Goal: Information Seeking & Learning: Understand process/instructions

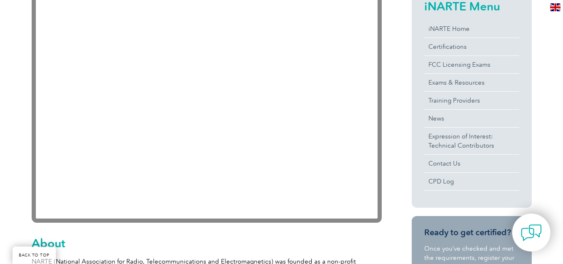
scroll to position [221, 0]
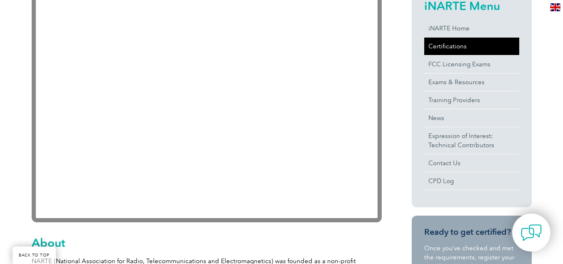
click at [441, 47] on link "Certifications" at bounding box center [471, 45] width 95 height 17
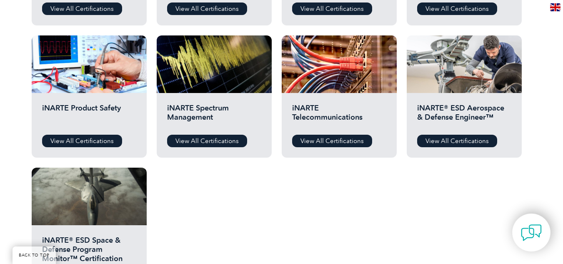
scroll to position [413, 0]
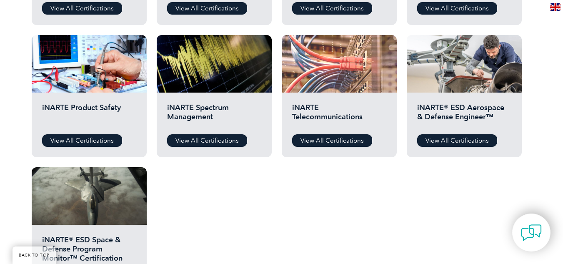
click at [317, 78] on div at bounding box center [339, 63] width 115 height 57
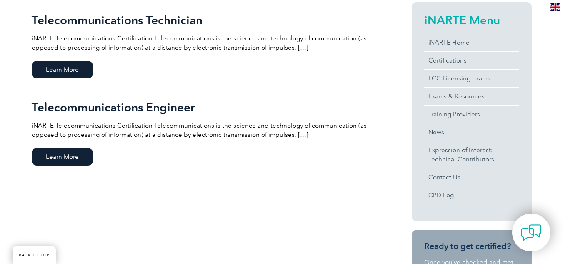
scroll to position [211, 0]
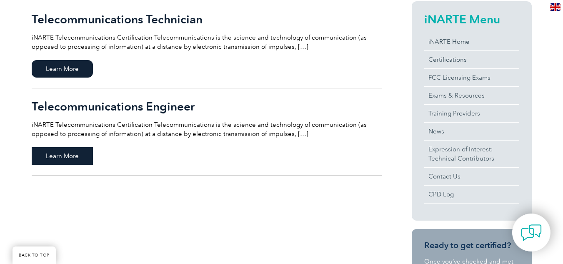
click at [80, 154] on span "Learn More" at bounding box center [62, 155] width 61 height 17
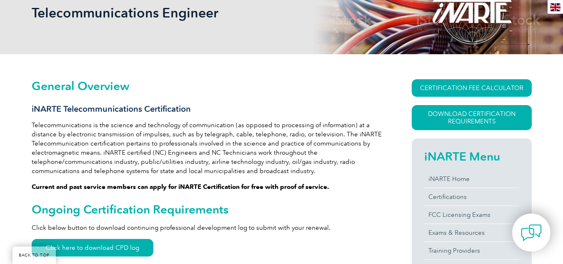
scroll to position [134, 0]
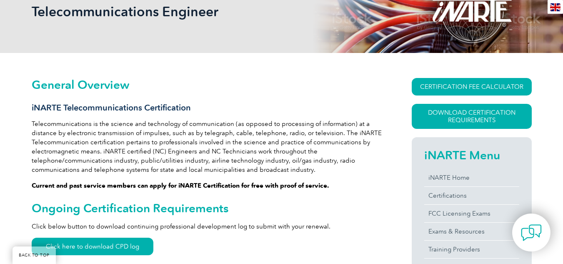
click at [208, 126] on p "Telecommunications is the science and technology of communication (as opposed t…" at bounding box center [207, 146] width 350 height 55
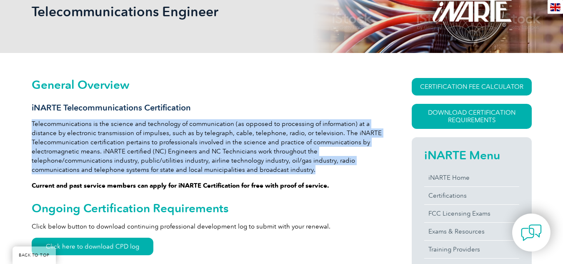
click at [208, 126] on p "Telecommunications is the science and technology of communication (as opposed t…" at bounding box center [207, 146] width 350 height 55
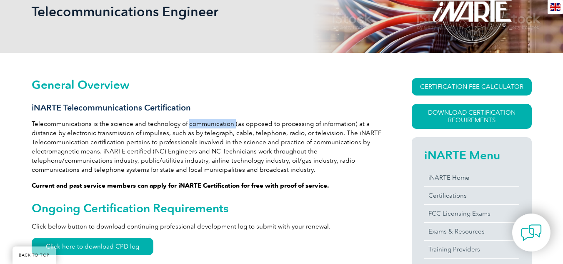
click at [208, 126] on p "Telecommunications is the science and technology of communication (as opposed t…" at bounding box center [207, 146] width 350 height 55
click at [164, 122] on p "Telecommunications is the science and technology of communication (as opposed t…" at bounding box center [207, 146] width 350 height 55
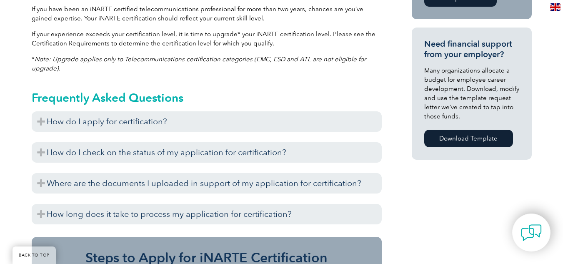
scroll to position [575, 0]
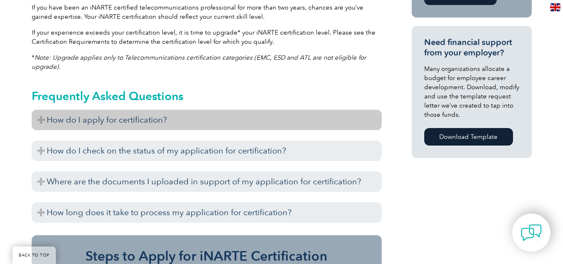
click at [120, 119] on h3 "How do I apply for certification?" at bounding box center [207, 120] width 350 height 20
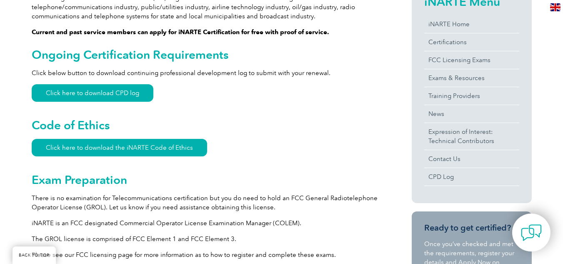
scroll to position [287, 0]
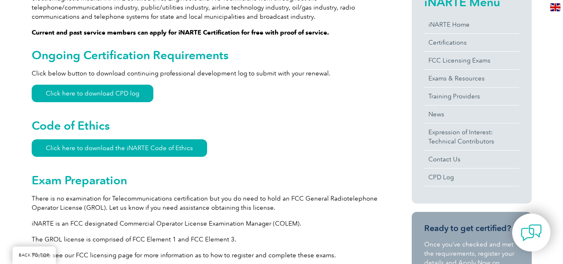
click at [154, 71] on p "Click below button to download continuing professional development log to submi…" at bounding box center [207, 73] width 350 height 9
